Goal: Information Seeking & Learning: Learn about a topic

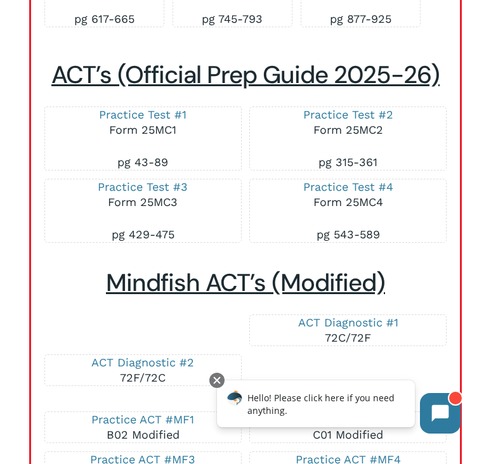
scroll to position [4128, 0]
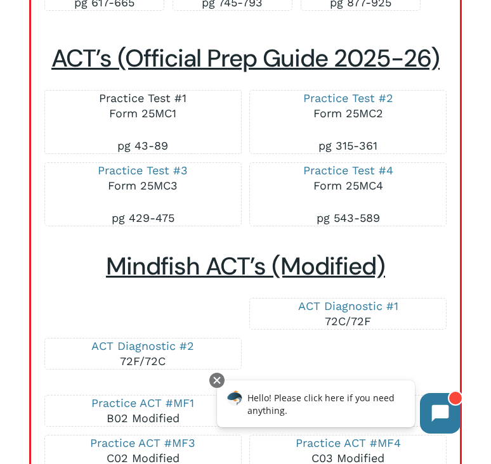
click at [162, 105] on link "Practice Test #1" at bounding box center [142, 97] width 87 height 13
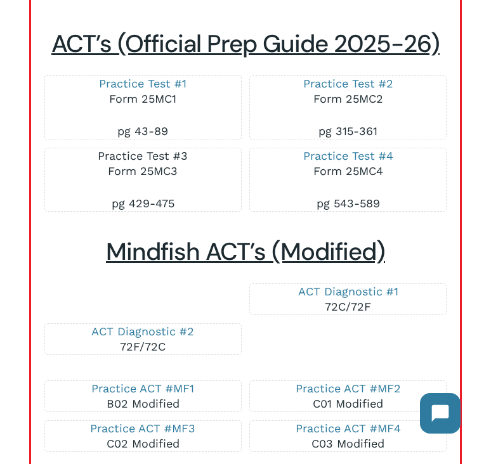
click at [181, 162] on link "Practice Test #3" at bounding box center [143, 155] width 90 height 13
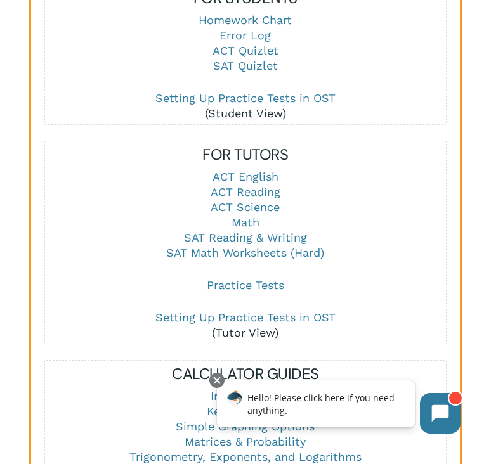
scroll to position [1547, 0]
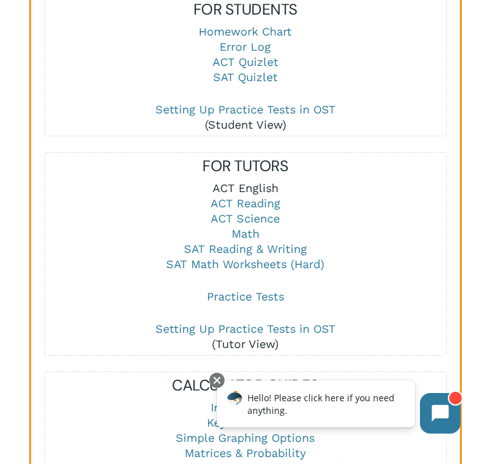
click at [243, 186] on link "ACT English" at bounding box center [245, 187] width 66 height 13
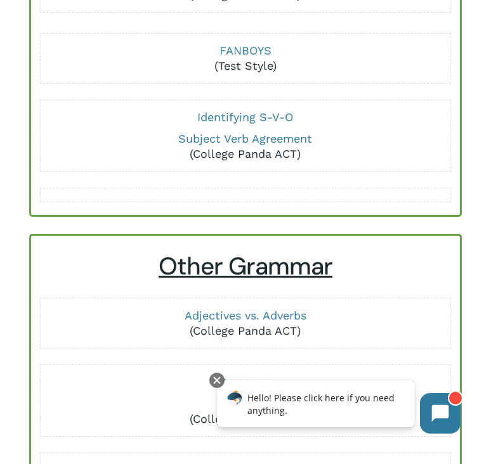
scroll to position [811, 0]
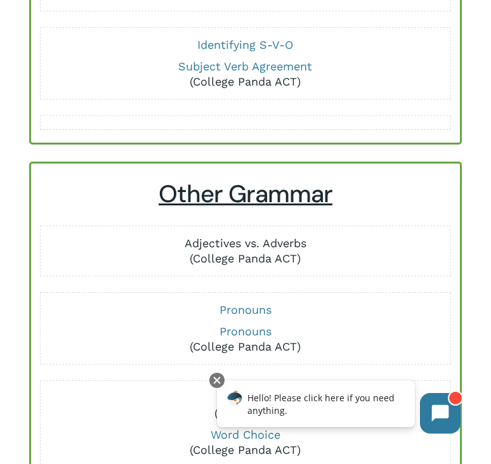
click at [222, 247] on link "Adjectives vs. Adverbs" at bounding box center [245, 242] width 122 height 13
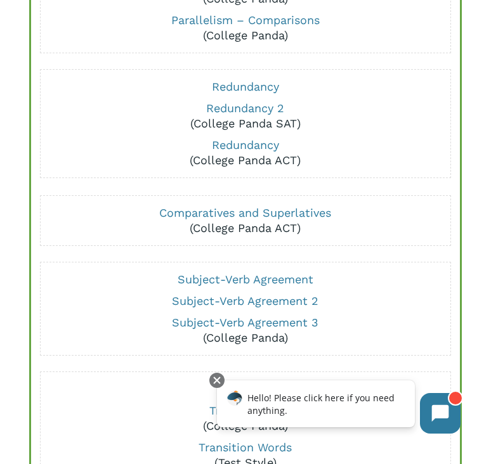
scroll to position [1548, 0]
